Goal: Transaction & Acquisition: Purchase product/service

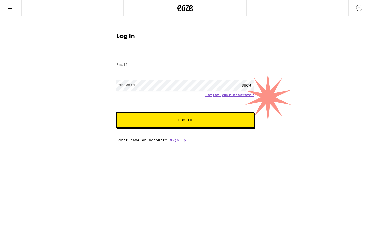
click at [187, 59] on input "Email" at bounding box center [184, 65] width 137 height 12
type input "[EMAIL_ADDRESS][DOMAIN_NAME]"
click at [185, 119] on span "Log In" at bounding box center [185, 120] width 14 height 4
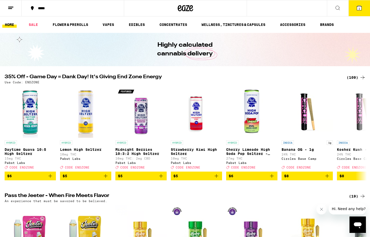
click at [361, 5] on icon at bounding box center [359, 8] width 6 height 6
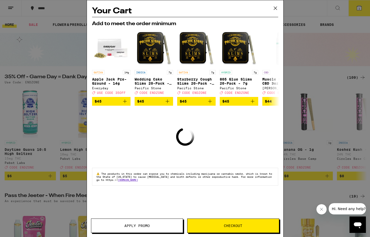
click at [275, 9] on icon at bounding box center [275, 8] width 8 height 8
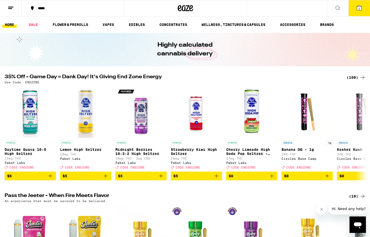
click at [337, 10] on icon at bounding box center [338, 8] width 6 height 6
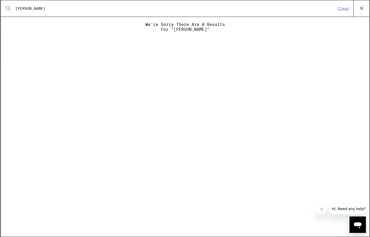
type input "gramlins"
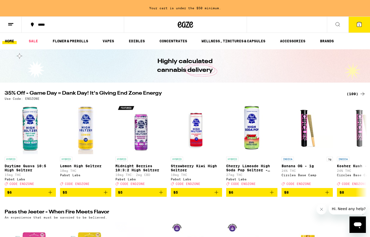
click at [338, 28] on button at bounding box center [338, 25] width 22 height 16
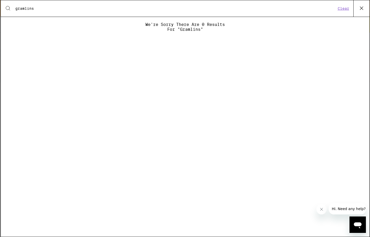
type input "gramlins"
click at [366, 11] on button at bounding box center [361, 8] width 16 height 16
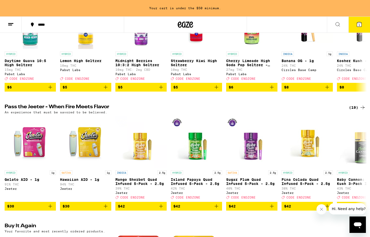
scroll to position [98, 0]
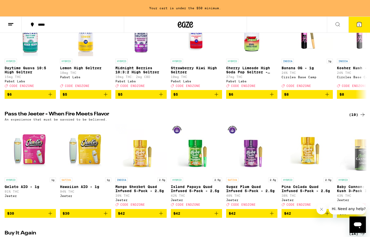
click at [353, 26] on button "1" at bounding box center [359, 25] width 22 height 16
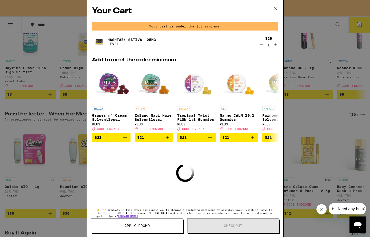
click at [262, 45] on icon "Decrement" at bounding box center [261, 45] width 3 height 0
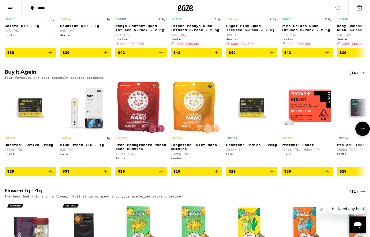
scroll to position [245, 0]
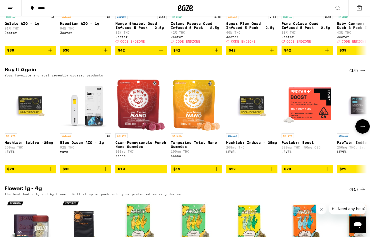
click at [151, 172] on span "$19" at bounding box center [141, 169] width 46 height 6
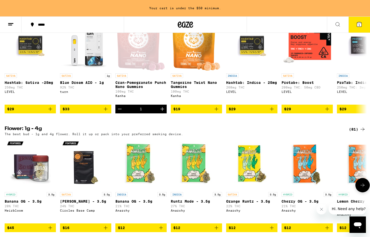
scroll to position [321, 0]
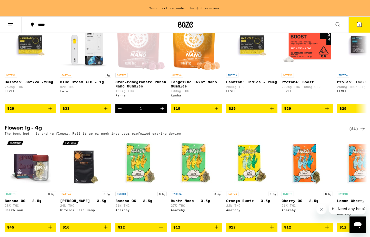
click at [223, 132] on h2 "Flower: 1g - 4g" at bounding box center [173, 129] width 336 height 6
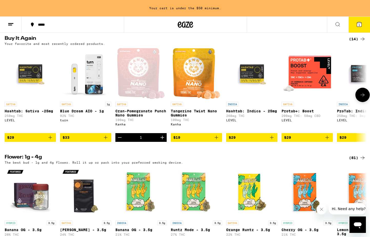
scroll to position [294, 0]
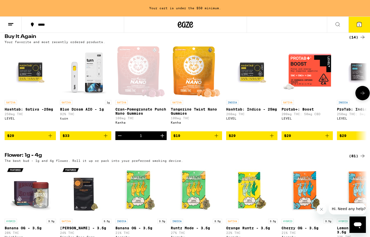
click at [161, 139] on icon "Increment" at bounding box center [162, 136] width 6 height 6
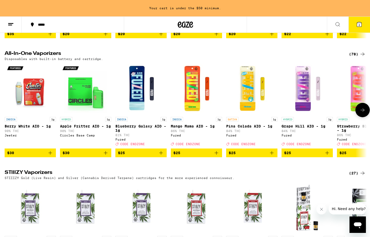
scroll to position [748, 0]
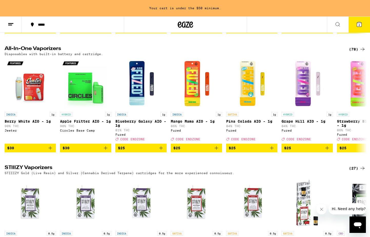
click at [357, 52] on div "(78)" at bounding box center [357, 49] width 17 height 6
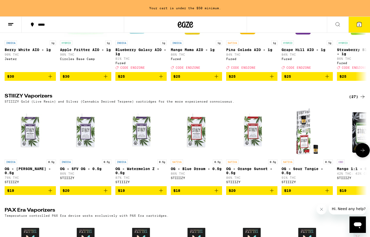
scroll to position [749, 0]
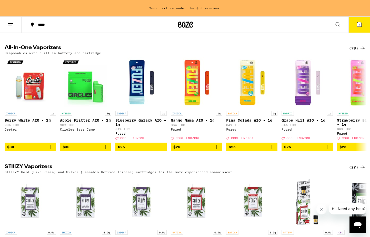
click at [355, 51] on div "(78)" at bounding box center [357, 48] width 17 height 6
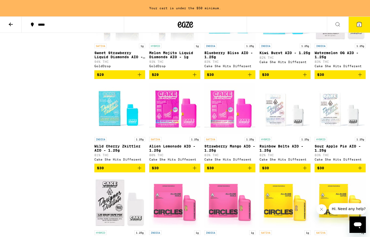
scroll to position [389, 0]
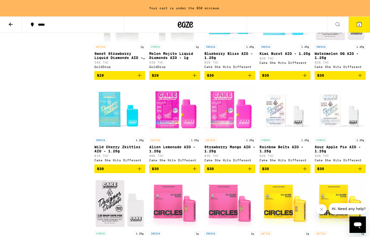
click at [249, 170] on icon "Add to bag" at bounding box center [250, 169] width 4 height 4
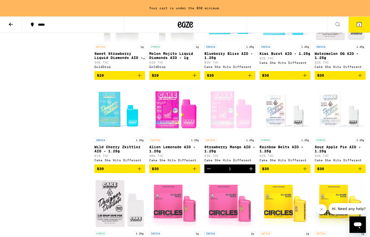
scroll to position [373, 0]
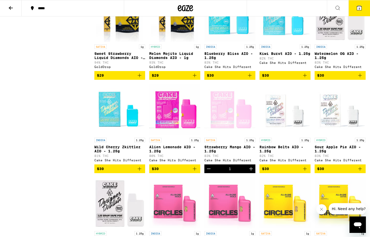
click at [357, 9] on icon at bounding box center [359, 8] width 5 height 5
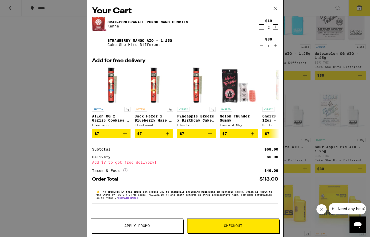
click at [273, 9] on icon at bounding box center [275, 8] width 8 height 8
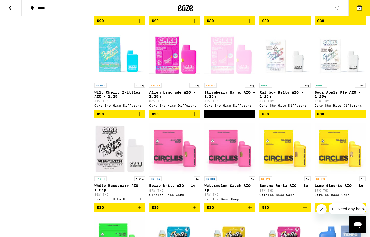
scroll to position [429, 0]
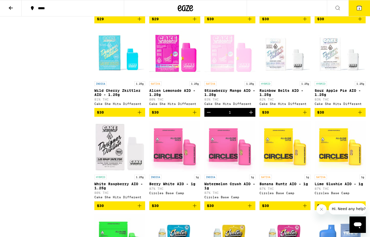
click at [135, 209] on span "$30" at bounding box center [120, 206] width 46 height 6
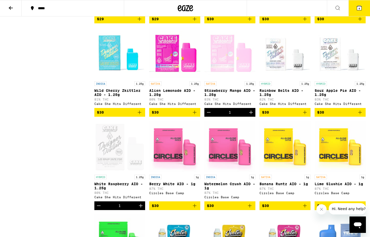
click at [358, 9] on icon at bounding box center [359, 8] width 5 height 5
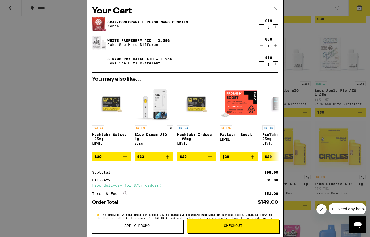
click at [261, 64] on icon "Decrement" at bounding box center [261, 64] width 5 height 6
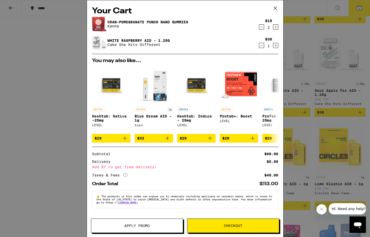
click at [274, 8] on icon at bounding box center [275, 8] width 8 height 8
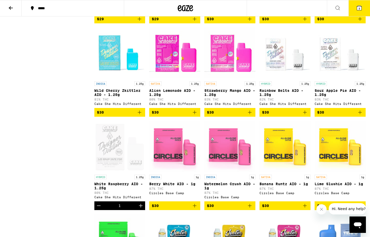
click at [357, 10] on icon at bounding box center [359, 8] width 6 height 6
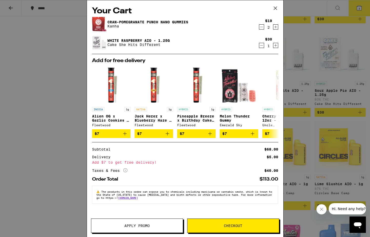
click at [274, 7] on icon at bounding box center [275, 8] width 8 height 8
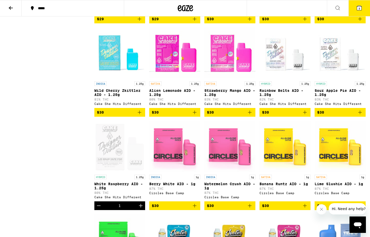
click at [355, 8] on button "3" at bounding box center [359, 8] width 22 height 16
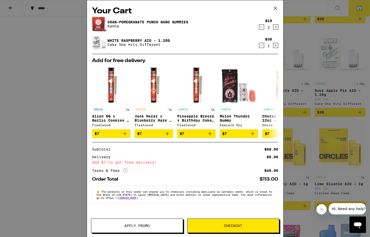
click at [321, 210] on icon "Close message from company" at bounding box center [321, 209] width 4 height 4
click at [315, 200] on div "Your Cart Cran-Pomegranate Punch Nano Gummies Kanha $19 2 White Raspberry AIO -…" at bounding box center [185, 118] width 370 height 237
